Goal: Task Accomplishment & Management: Manage account settings

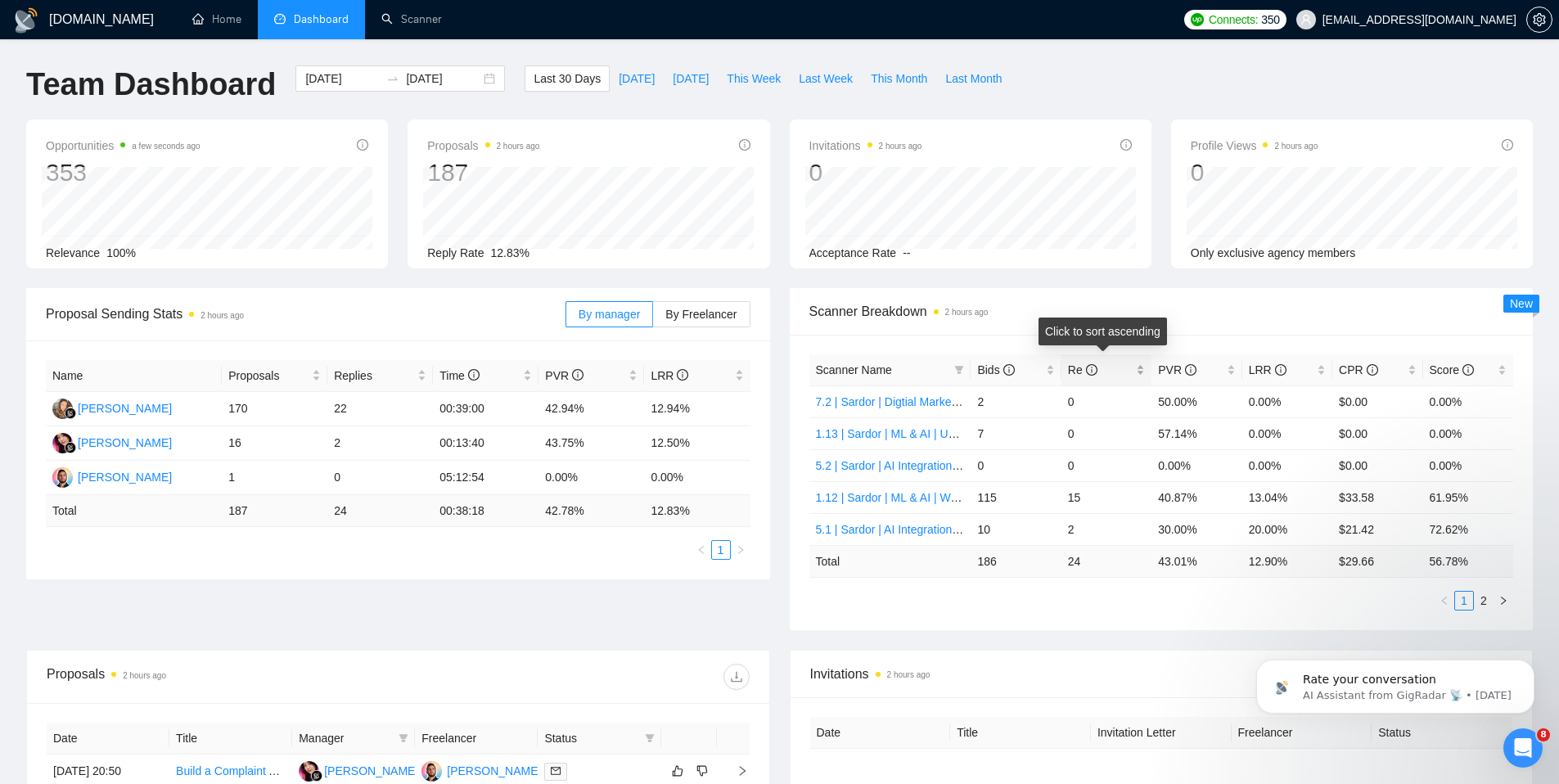
click at [1145, 371] on div "Re" at bounding box center [1107, 369] width 77 height 18
click at [1049, 371] on div "Bids" at bounding box center [1016, 369] width 77 height 18
click at [1482, 600] on link "2" at bounding box center [1484, 600] width 18 height 18
click at [1468, 597] on link "1" at bounding box center [1464, 600] width 18 height 18
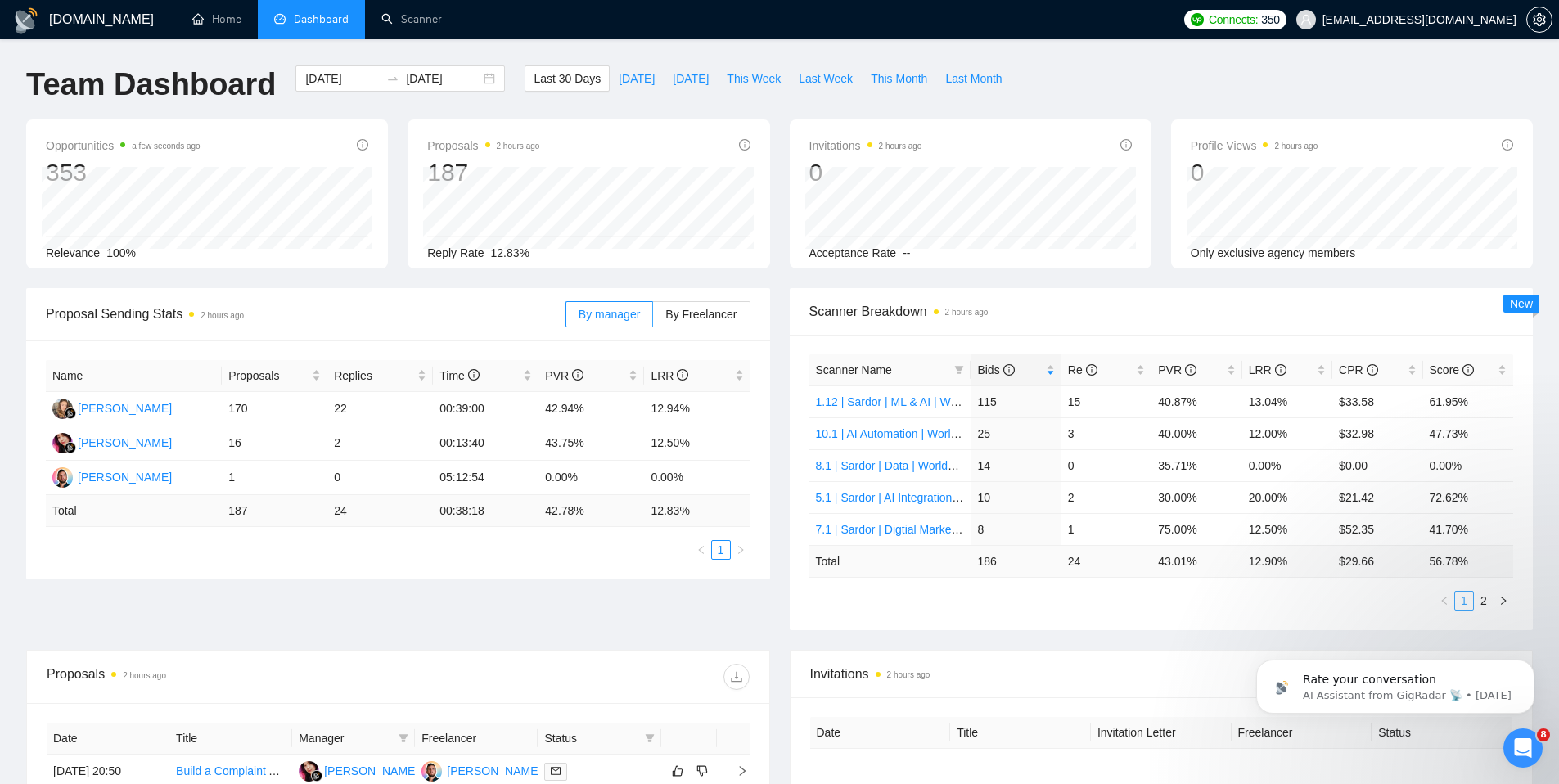
click at [1468, 597] on link "1" at bounding box center [1464, 600] width 18 height 18
